Goal: Task Accomplishment & Management: Use online tool/utility

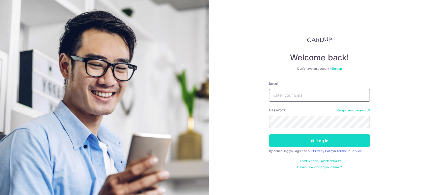
type input "[EMAIL_ADDRESS][DOMAIN_NAME]"
click at [305, 141] on button "Log in" at bounding box center [319, 140] width 101 height 13
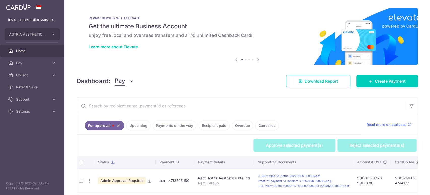
click at [120, 79] on span "Pay" at bounding box center [120, 81] width 11 height 10
click at [129, 109] on link "Collect" at bounding box center [141, 107] width 52 height 12
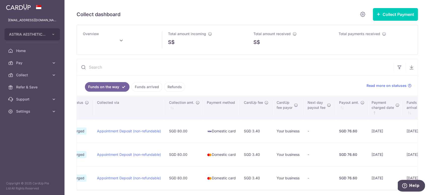
scroll to position [0, 178]
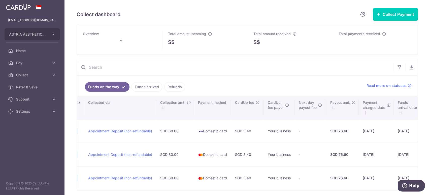
type input "[DATE]"
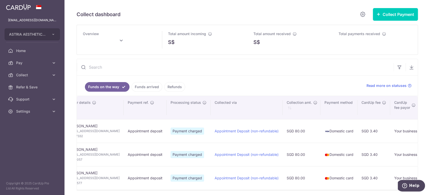
scroll to position [0, 109]
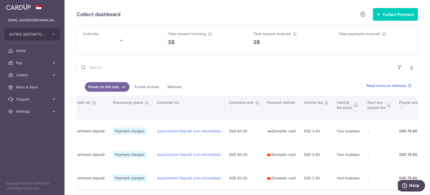
type input "[DATE]"
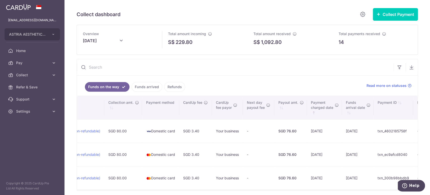
scroll to position [0, 244]
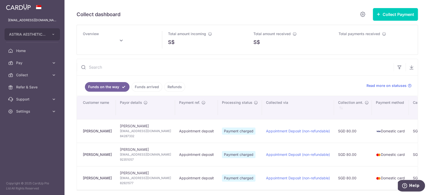
type input "[DATE]"
type input "September 2025"
click at [34, 49] on span "Home" at bounding box center [32, 50] width 33 height 5
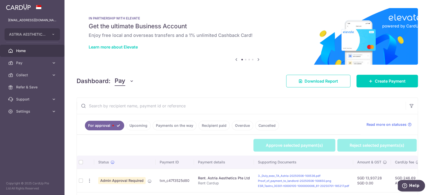
click at [121, 84] on span "Pay" at bounding box center [120, 81] width 11 height 10
click at [134, 108] on link "Collect" at bounding box center [141, 107] width 52 height 12
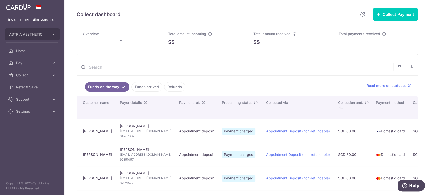
type input "[DATE]"
click at [82, 132] on td "[PERSON_NAME]" at bounding box center [96, 130] width 39 height 23
click at [131, 134] on span "84987489" at bounding box center [145, 135] width 51 height 5
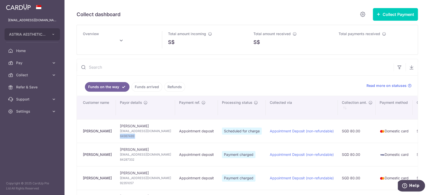
copy tr "84987489"
click at [145, 129] on span "[EMAIL_ADDRESS][DOMAIN_NAME]" at bounding box center [145, 130] width 51 height 5
copy td "[EMAIL_ADDRESS][DOMAIN_NAME]"
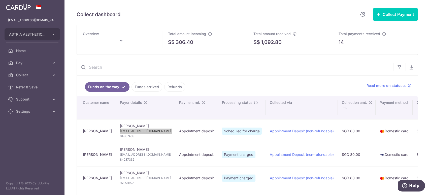
type input "[DATE]"
